Goal: Transaction & Acquisition: Purchase product/service

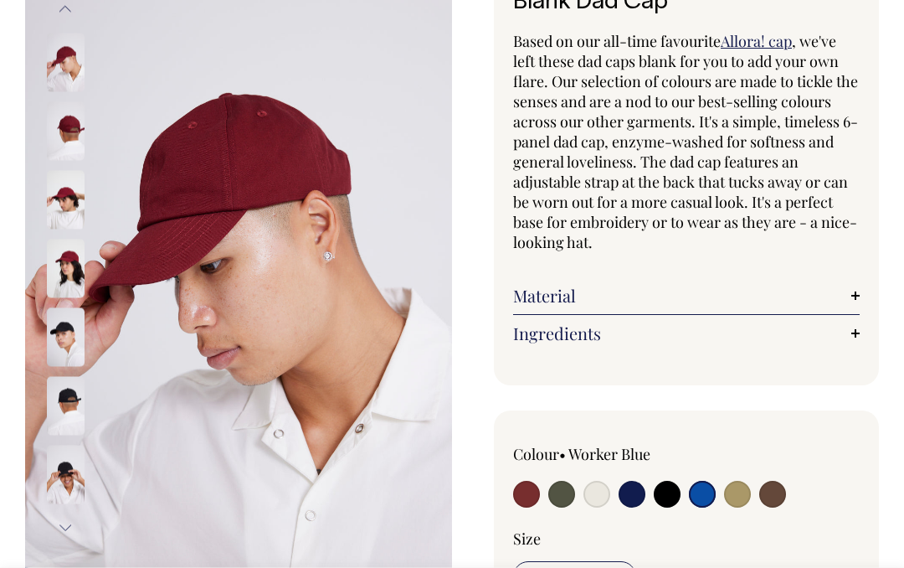
scroll to position [327, 0]
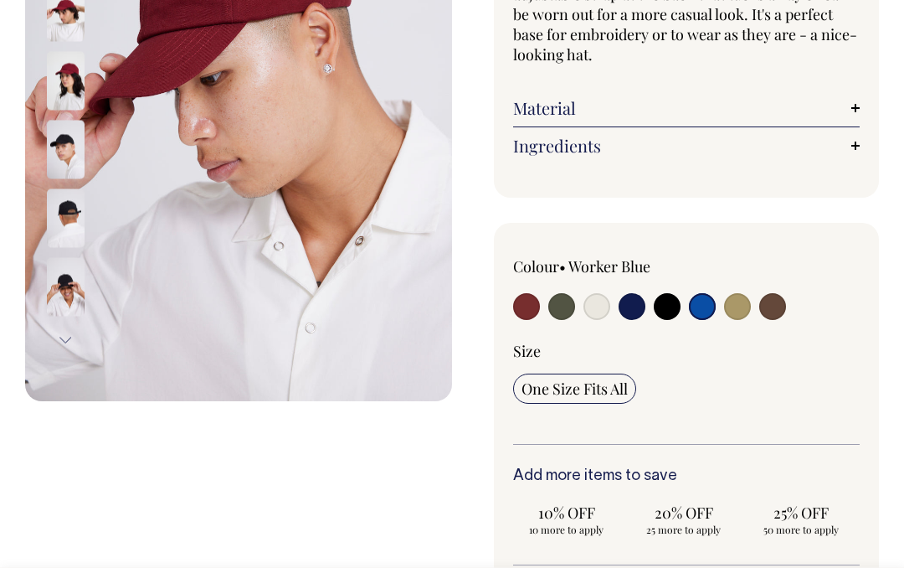
click at [599, 320] on input "radio" at bounding box center [597, 306] width 27 height 27
radio input "true"
select select "Natural"
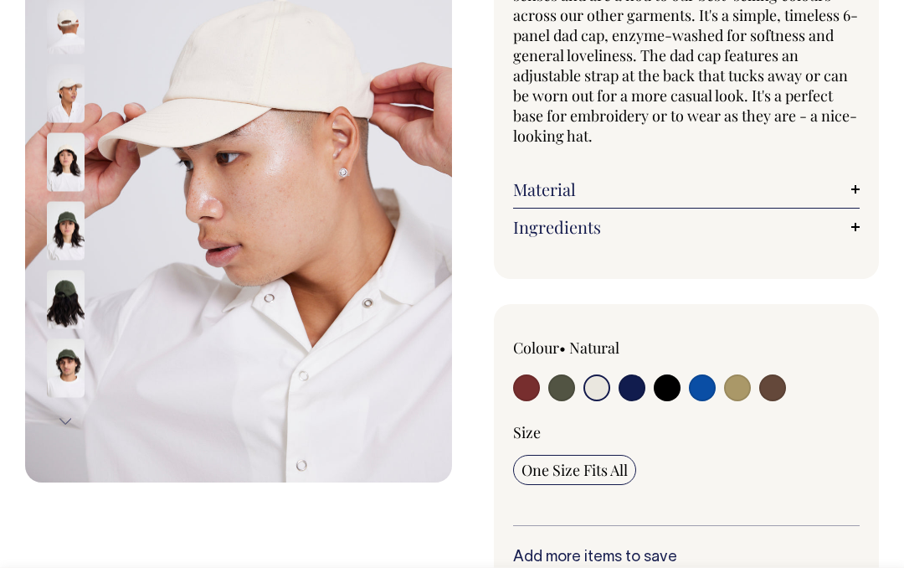
scroll to position [383, 0]
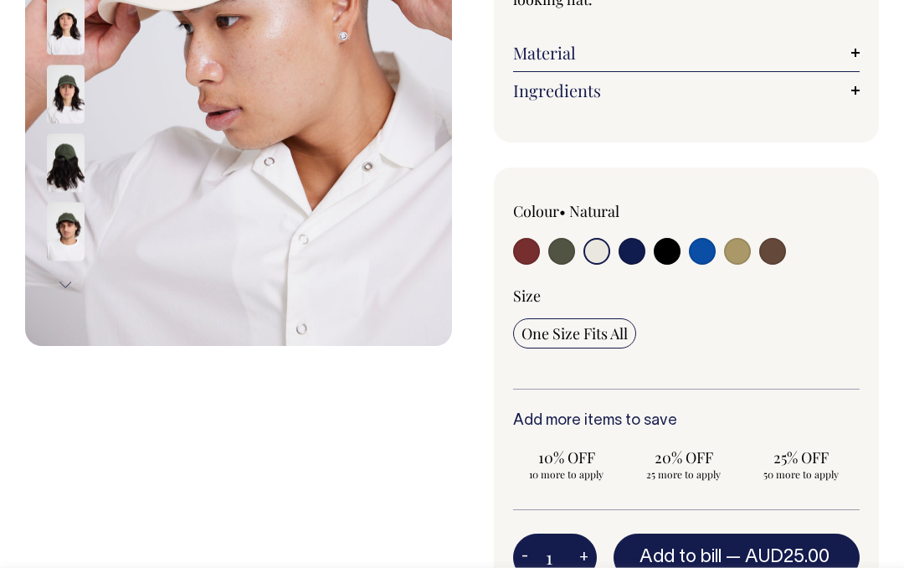
click at [711, 257] on input "radio" at bounding box center [702, 251] width 27 height 27
radio input "true"
select select "Worker Blue"
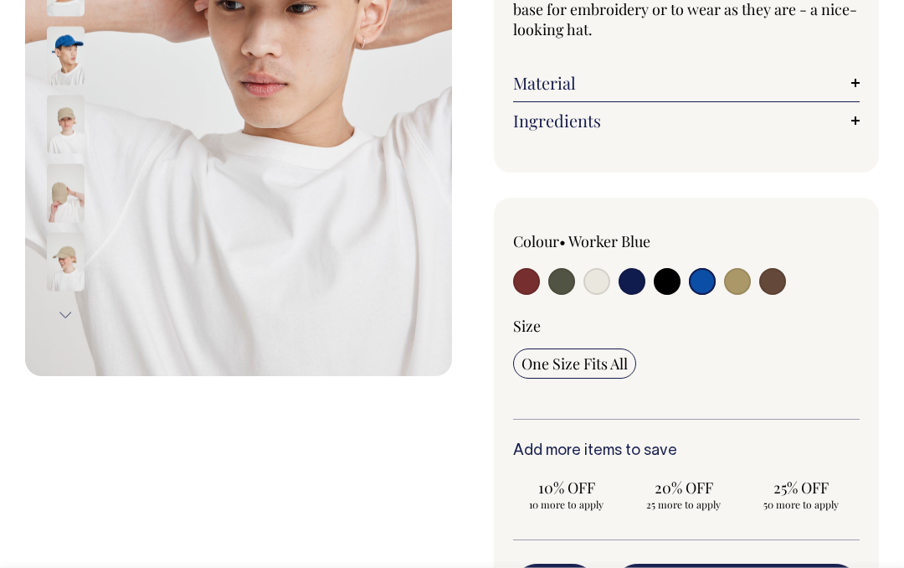
scroll to position [214, 0]
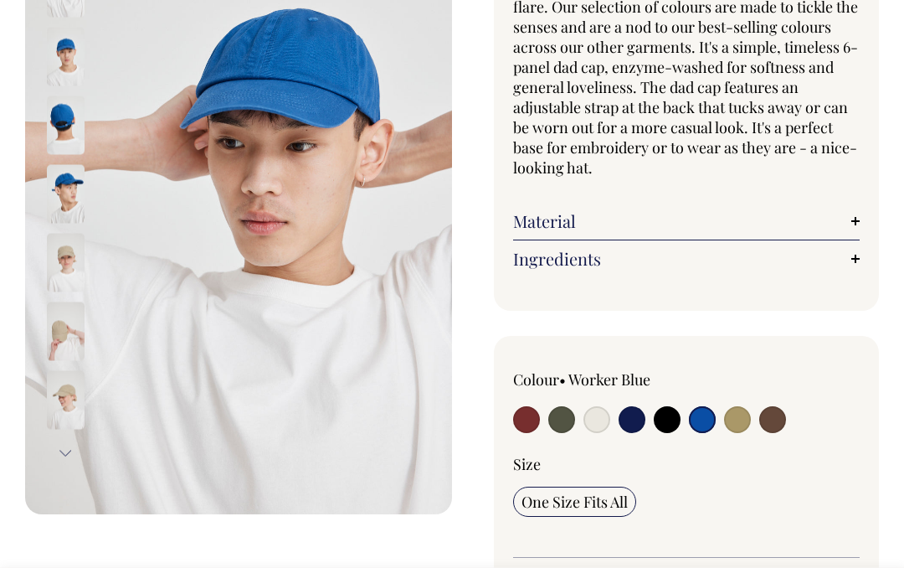
click at [81, 189] on img at bounding box center [66, 193] width 38 height 59
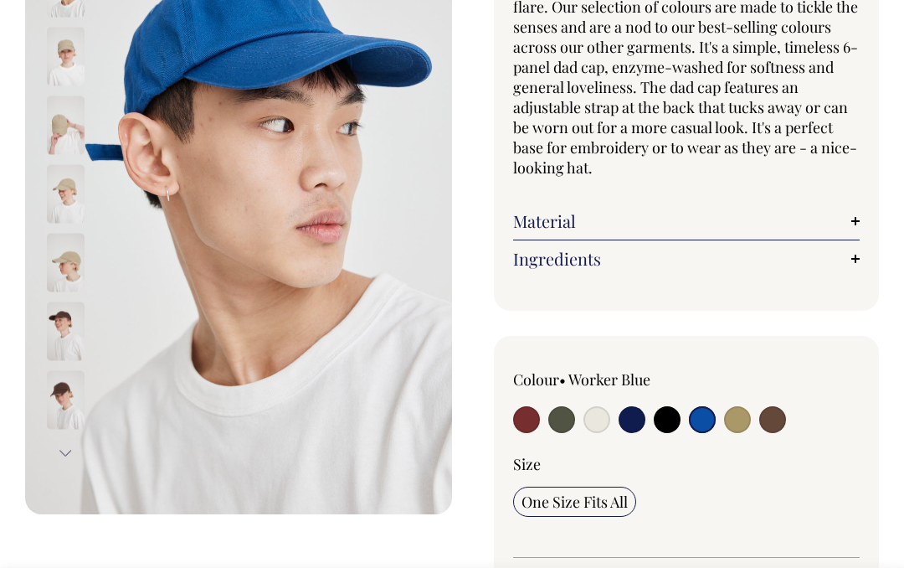
scroll to position [0, 0]
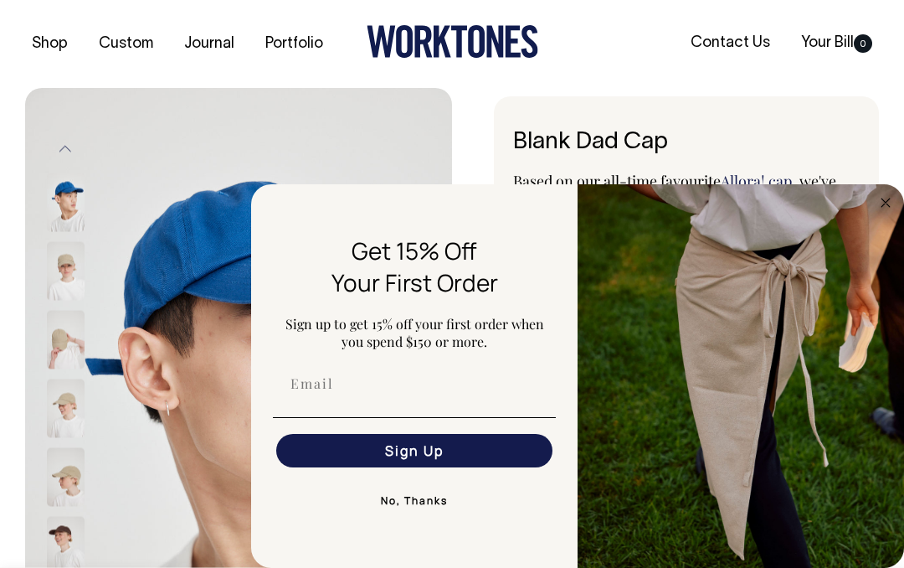
click at [900, 217] on img "FLYOUT Form" at bounding box center [741, 376] width 327 height 384
click at [893, 201] on circle "Close dialog" at bounding box center [886, 202] width 19 height 19
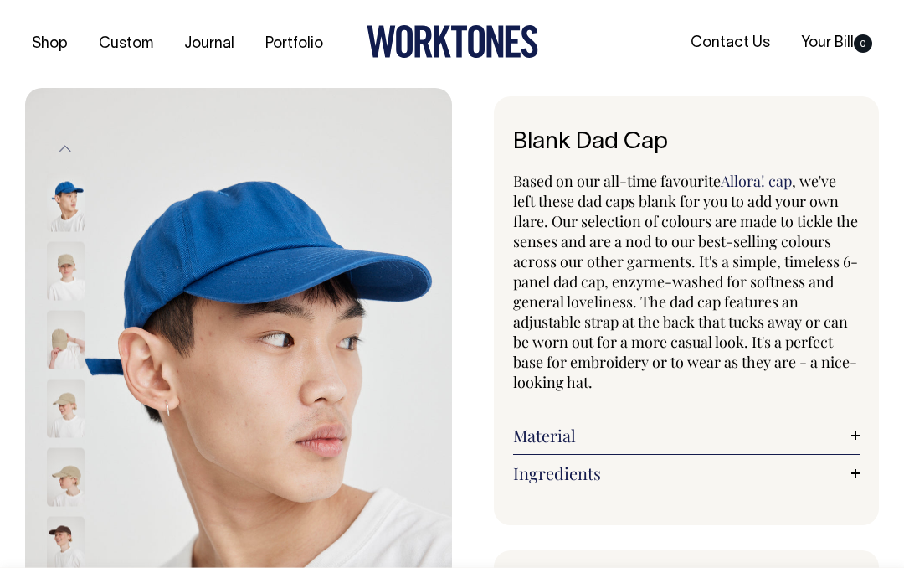
click at [68, 488] on img at bounding box center [66, 476] width 38 height 59
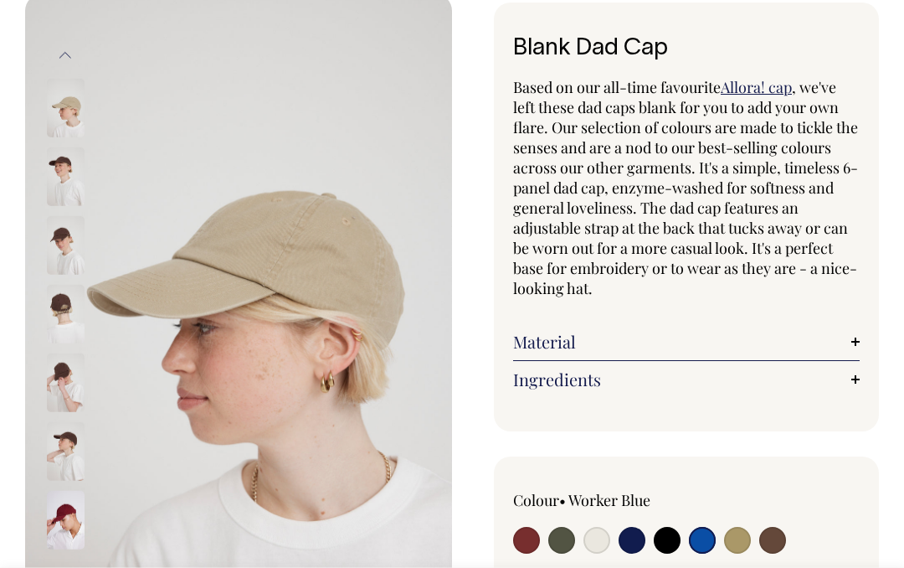
scroll to position [159, 0]
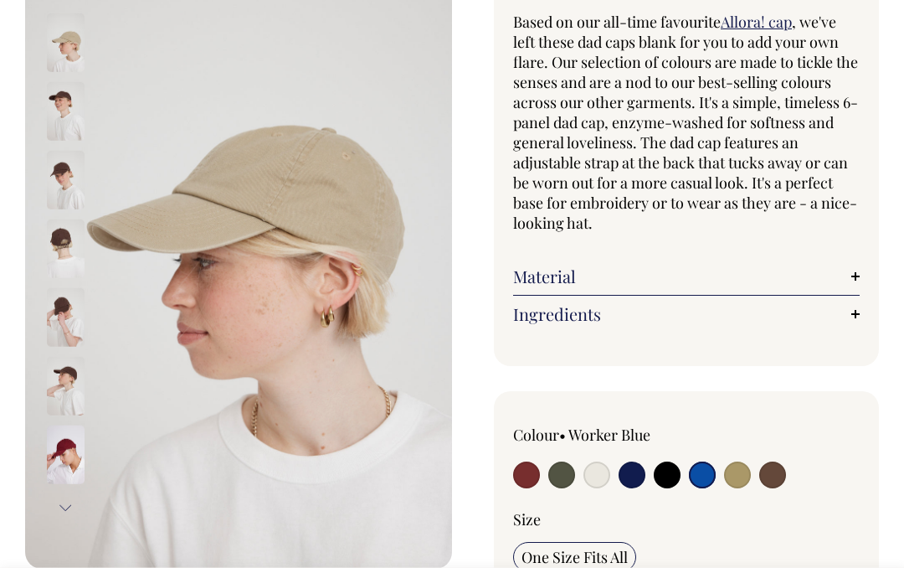
click at [747, 484] on input "radio" at bounding box center [737, 474] width 27 height 27
radio input "true"
select select "Washed Khaki"
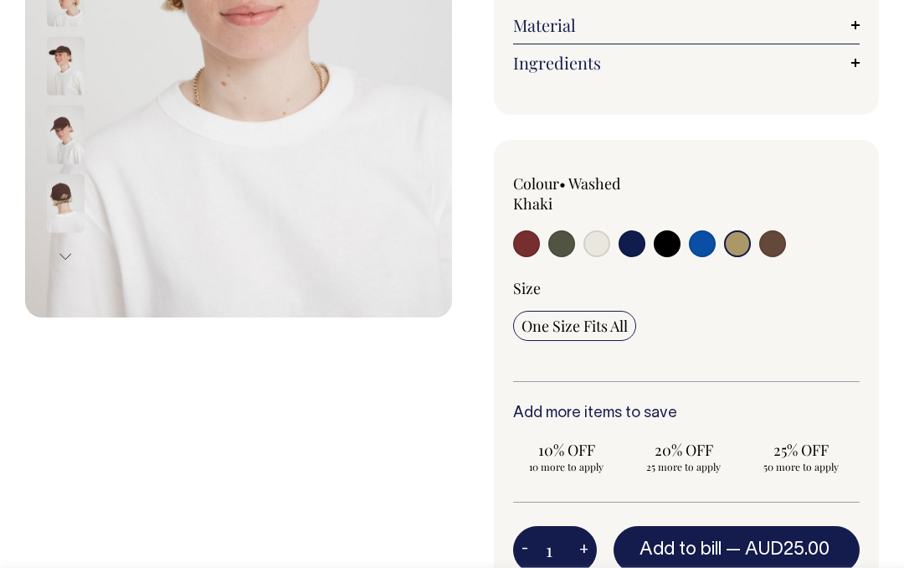
scroll to position [85, 0]
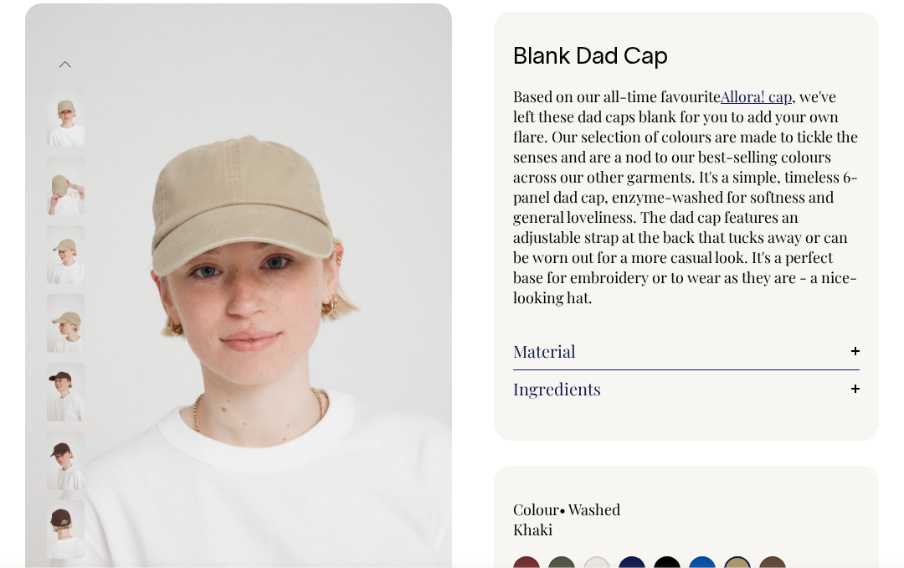
click at [59, 541] on img at bounding box center [66, 529] width 38 height 59
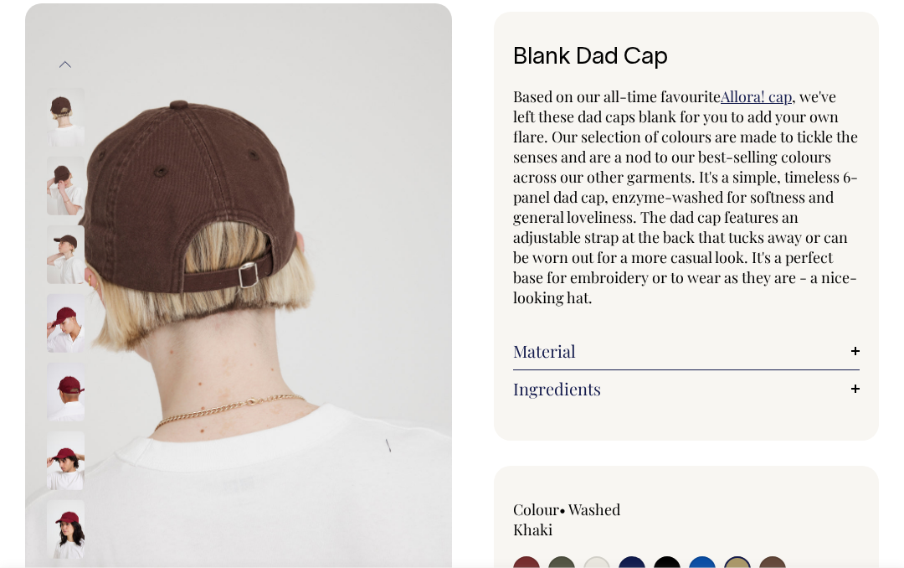
click at [64, 464] on img at bounding box center [66, 460] width 38 height 59
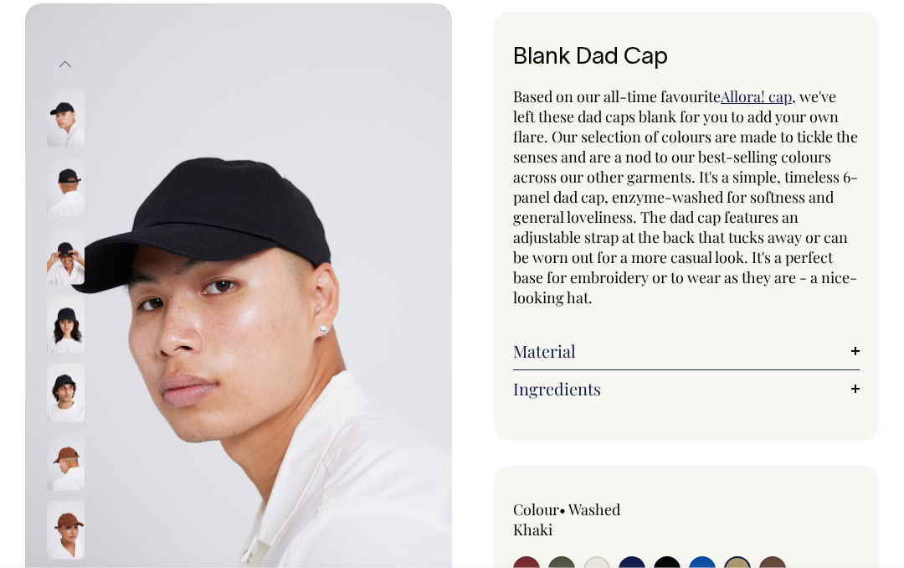
click at [70, 456] on img at bounding box center [66, 460] width 38 height 59
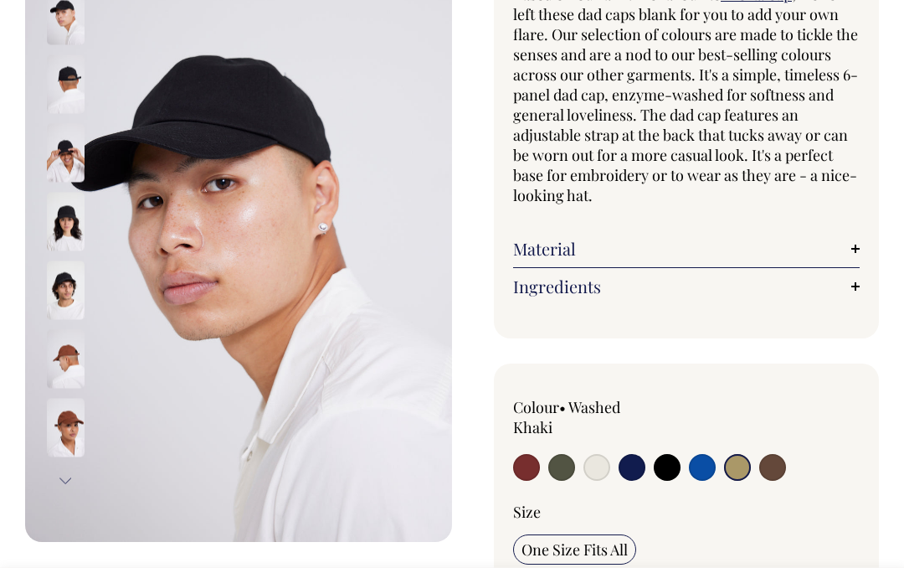
click at [786, 469] on input "radio" at bounding box center [773, 467] width 27 height 27
radio input "true"
select select "Espresso"
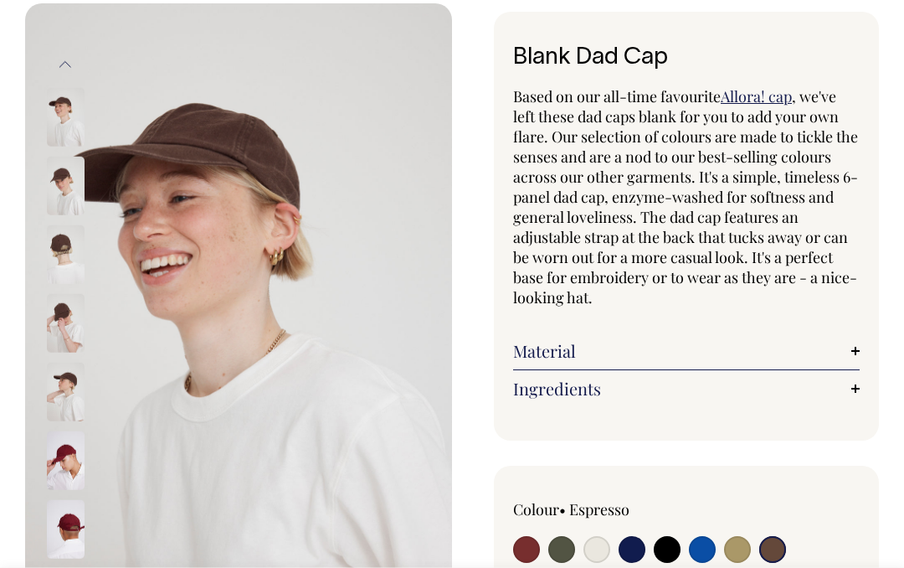
scroll to position [84, 0]
click at [537, 538] on label at bounding box center [526, 552] width 27 height 31
click at [537, 538] on input "radio" at bounding box center [526, 550] width 27 height 27
radio input "true"
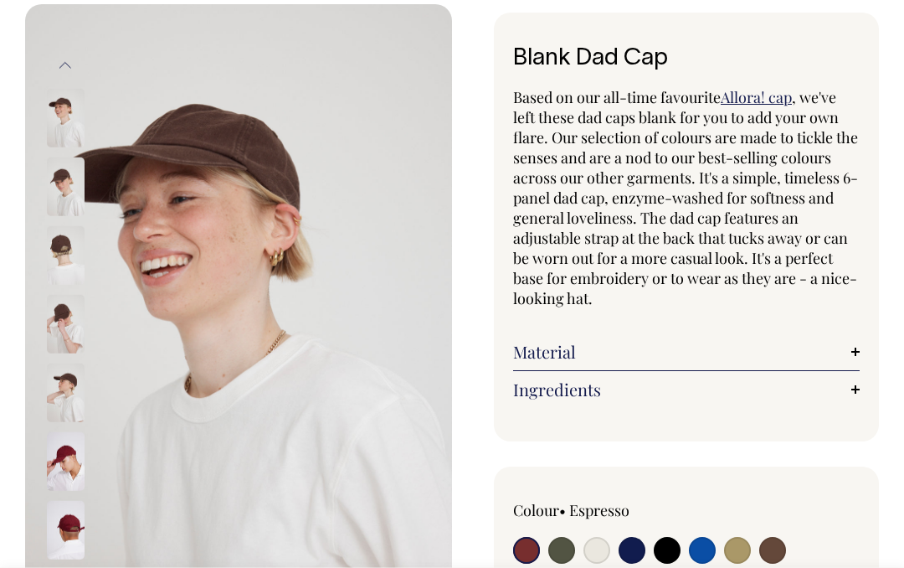
select select "Burgundy"
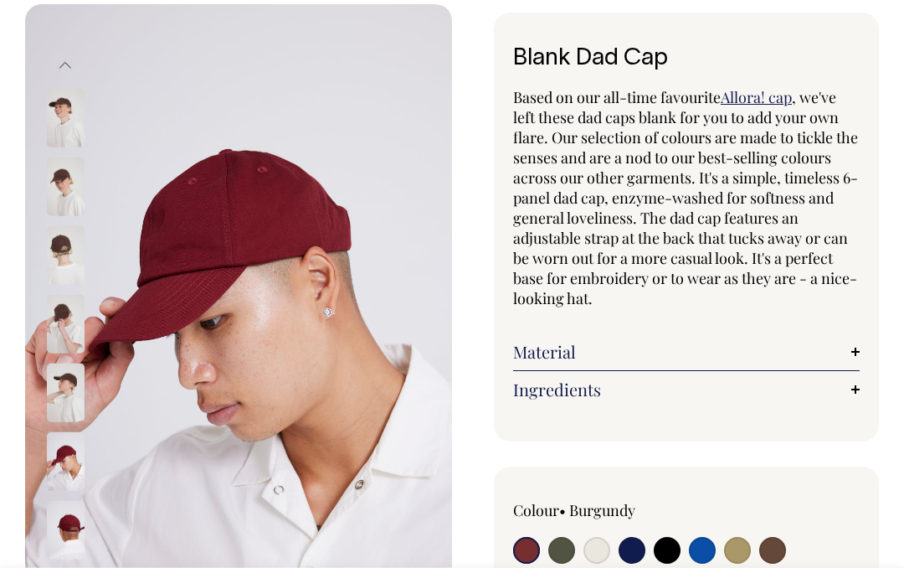
scroll to position [151, 0]
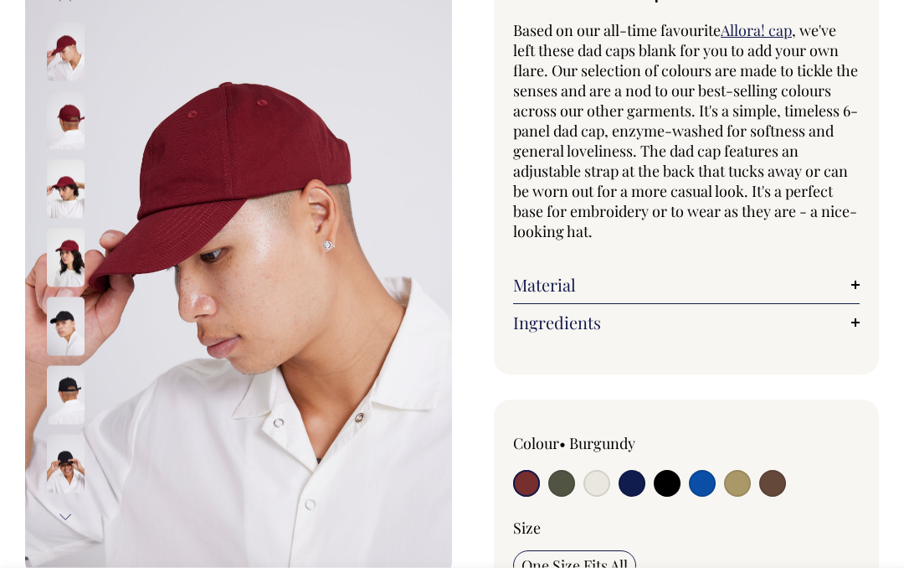
click at [765, 480] on input "radio" at bounding box center [773, 483] width 27 height 27
radio input "true"
select select "Espresso"
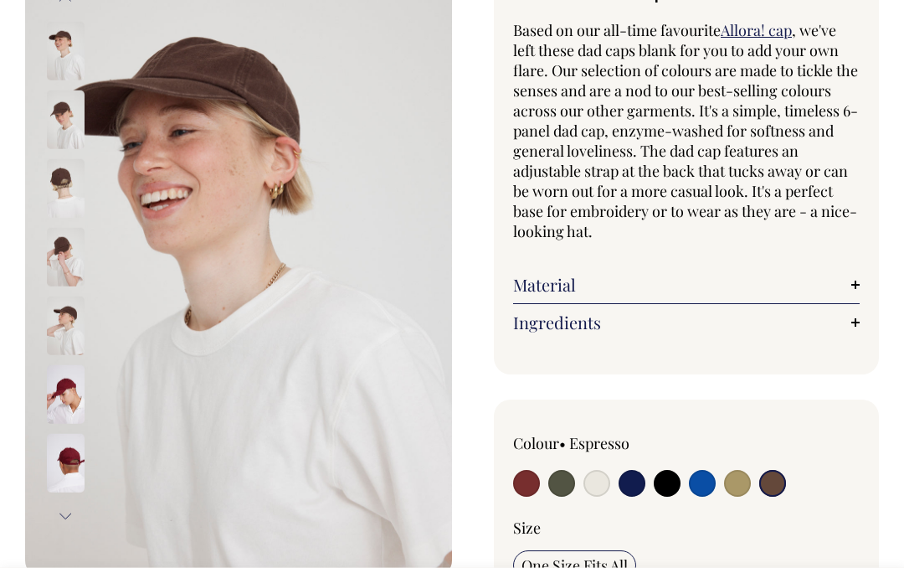
click at [736, 480] on input "radio" at bounding box center [737, 483] width 27 height 27
radio input "true"
select select "Washed Khaki"
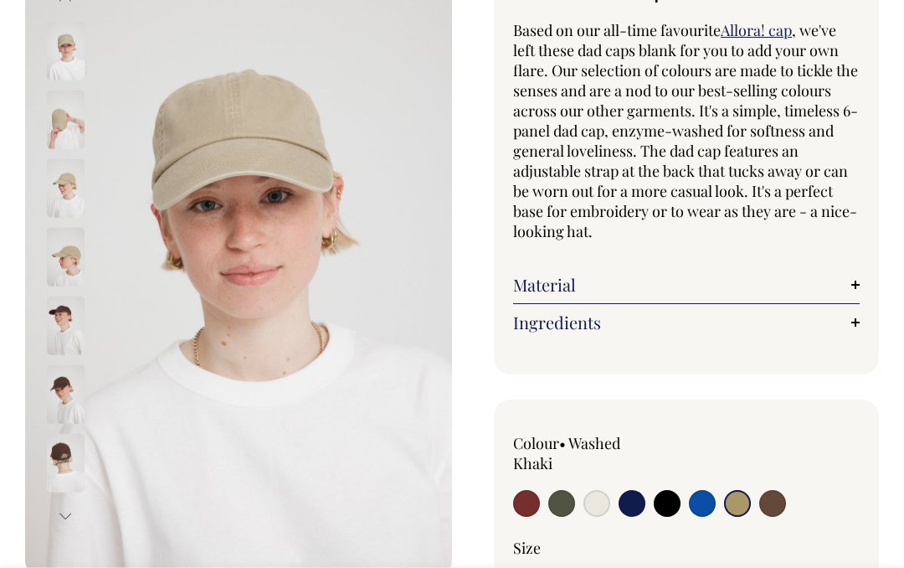
click at [673, 504] on input "radio" at bounding box center [667, 503] width 27 height 27
radio input "true"
select select "Black"
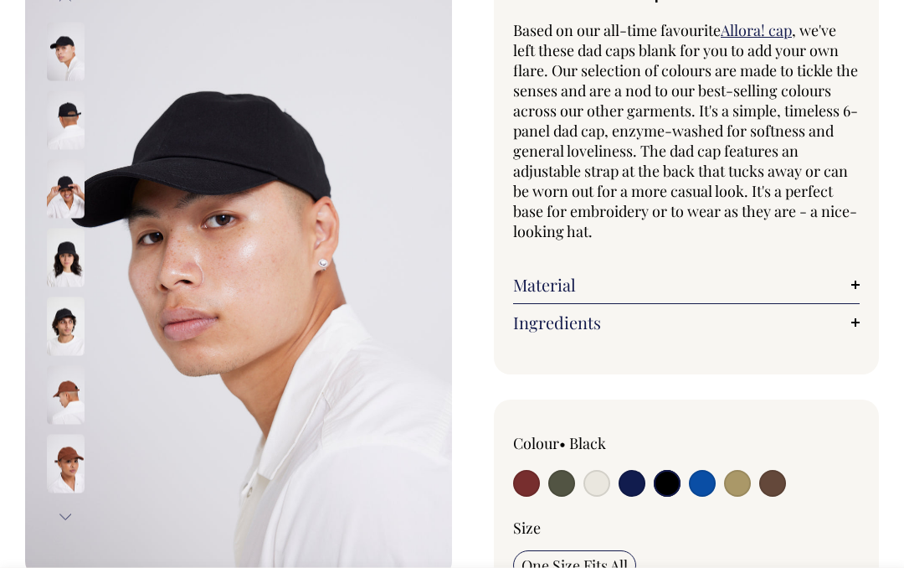
click at [600, 482] on input "radio" at bounding box center [597, 483] width 27 height 27
radio input "true"
select select "Natural"
